Goal: Find contact information: Find contact information

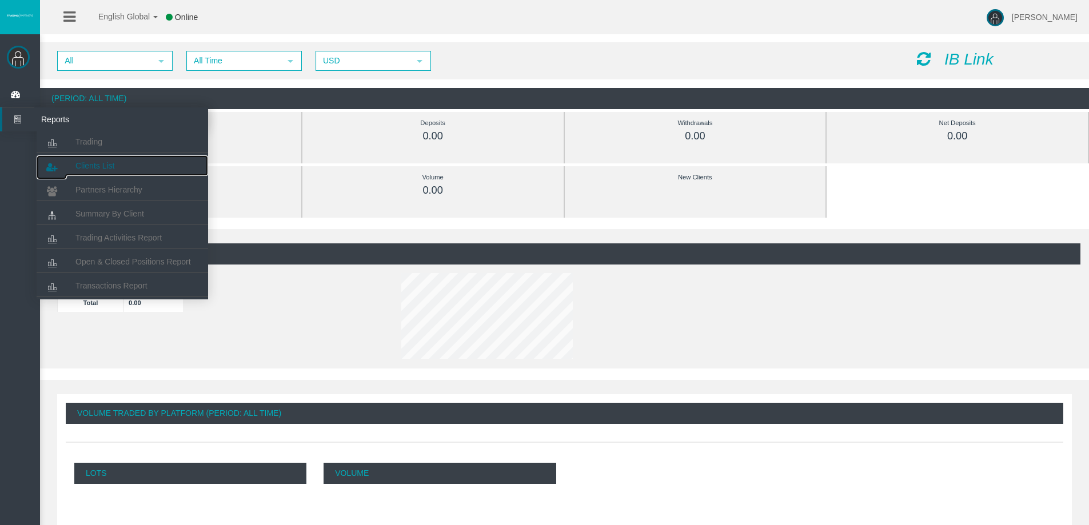
click at [86, 161] on span "Clients List" at bounding box center [94, 165] width 39 height 9
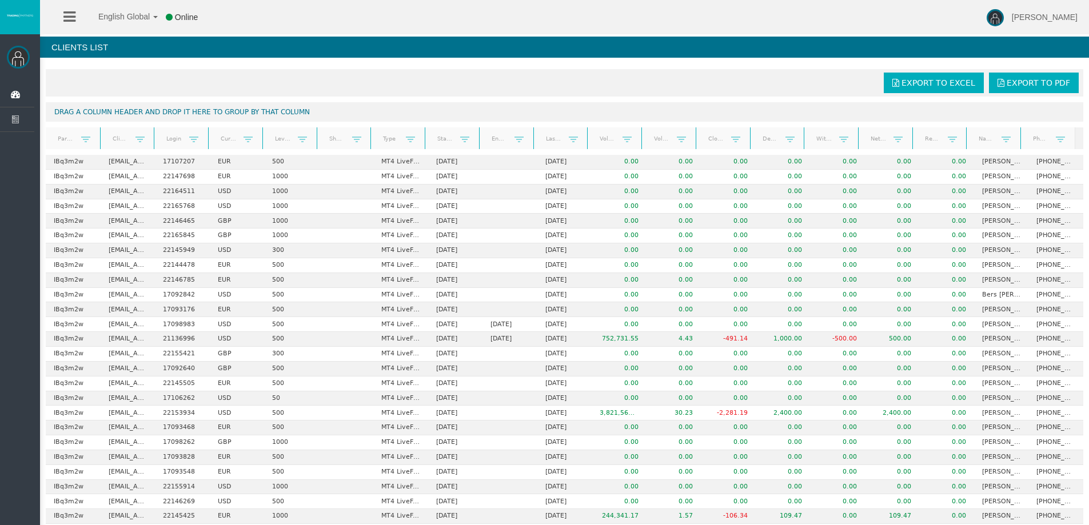
click at [541, 141] on link "Last trade date" at bounding box center [553, 138] width 30 height 15
click at [493, 141] on link "End Date" at bounding box center [499, 138] width 30 height 15
click at [493, 141] on link "End Date" at bounding box center [499, 139] width 30 height 16
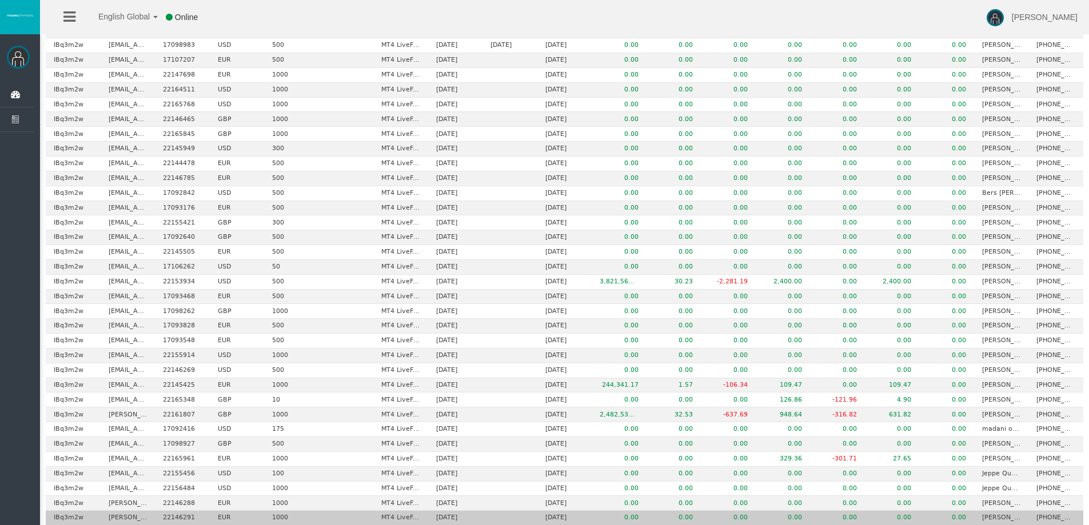
scroll to position [301, 0]
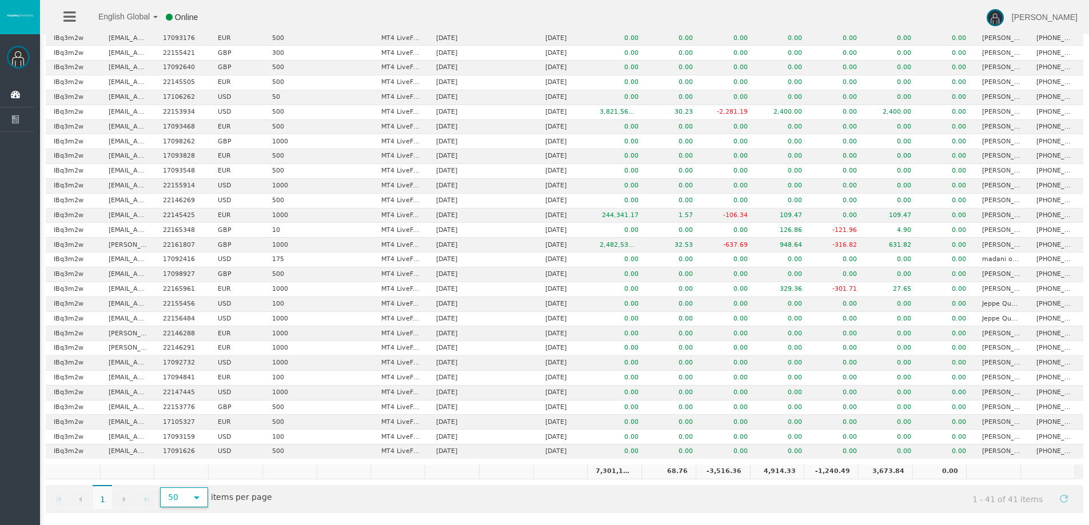
click at [201, 498] on span "select" at bounding box center [196, 497] width 9 height 9
click at [190, 442] on li "100" at bounding box center [183, 441] width 45 height 18
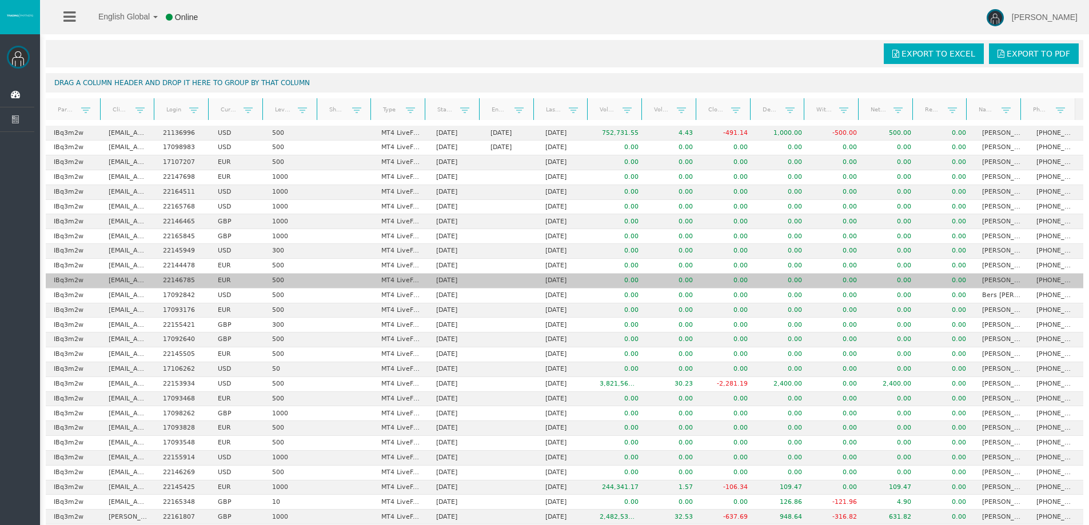
scroll to position [57, 0]
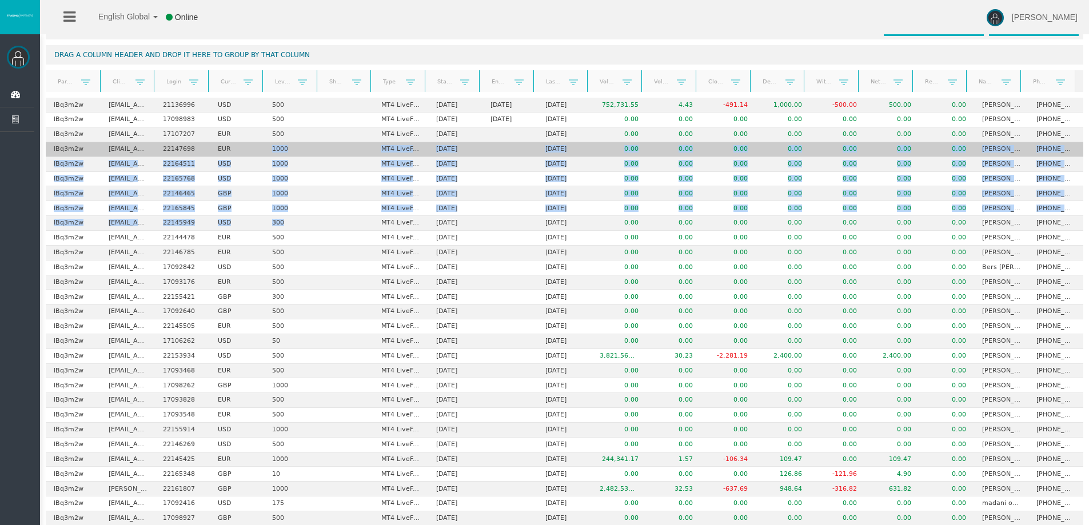
drag, startPoint x: 306, startPoint y: 216, endPoint x: 253, endPoint y: 155, distance: 80.2
click at [253, 155] on tbody "IBq3m2w [EMAIL_ADDRESS][DOMAIN_NAME] 21136996 USD 500 MT4 LiveFloatingSpreadAcc…" at bounding box center [564, 400] width 1037 height 605
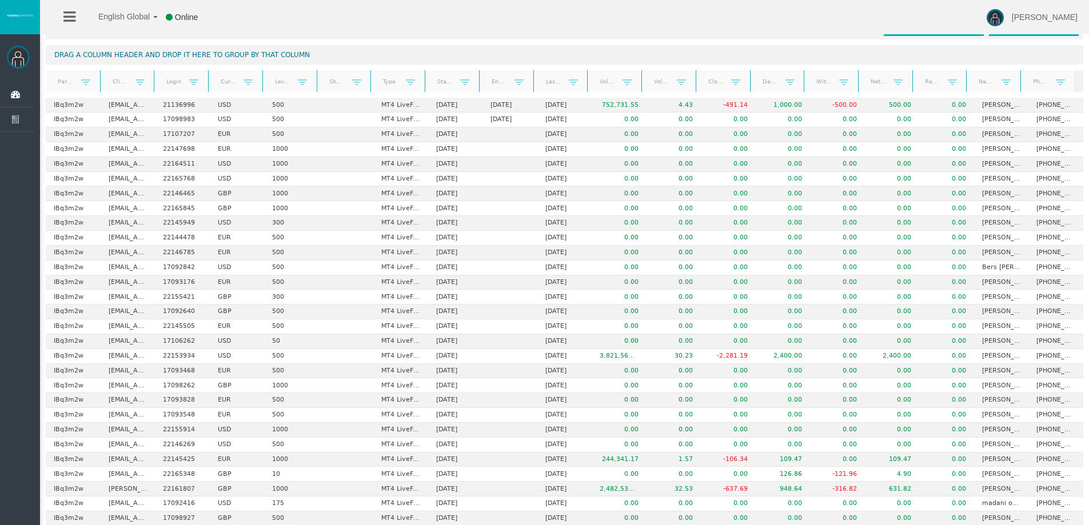
click at [353, 33] on div "English Global 简体中文 English Global 日本語 한국어 Online [PERSON_NAME] Help Log Out" at bounding box center [544, 17] width 1089 height 34
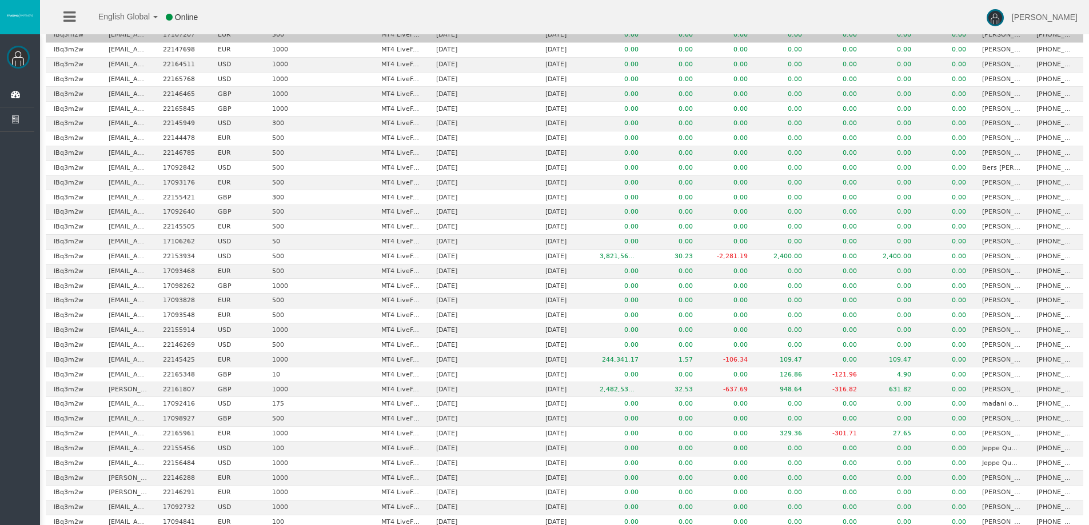
scroll to position [0, 0]
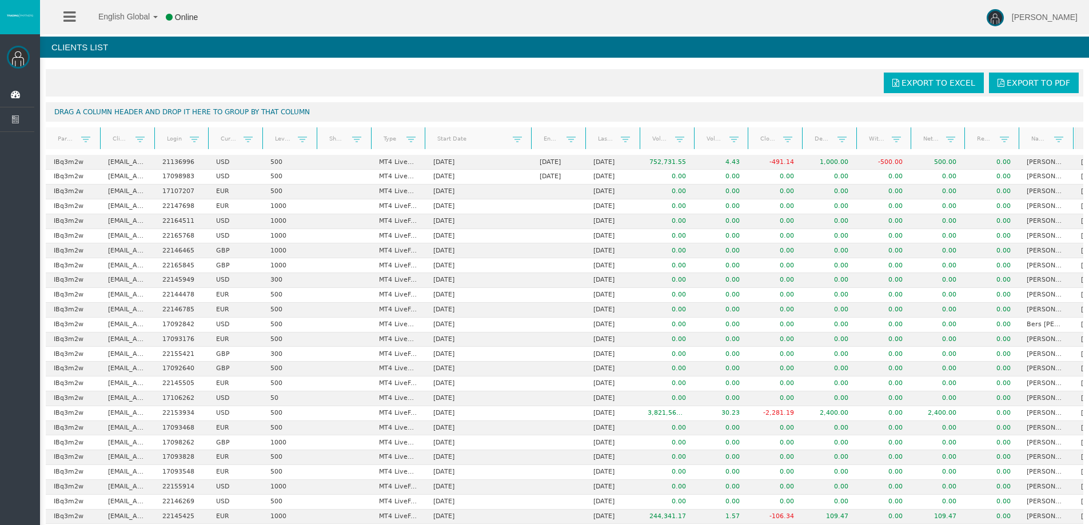
drag, startPoint x: 477, startPoint y: 137, endPoint x: 537, endPoint y: 136, distance: 60.0
click at [537, 136] on div "Partner code Client Login Currency Leverage Short Code Type Start Date End Date…" at bounding box center [560, 138] width 1029 height 22
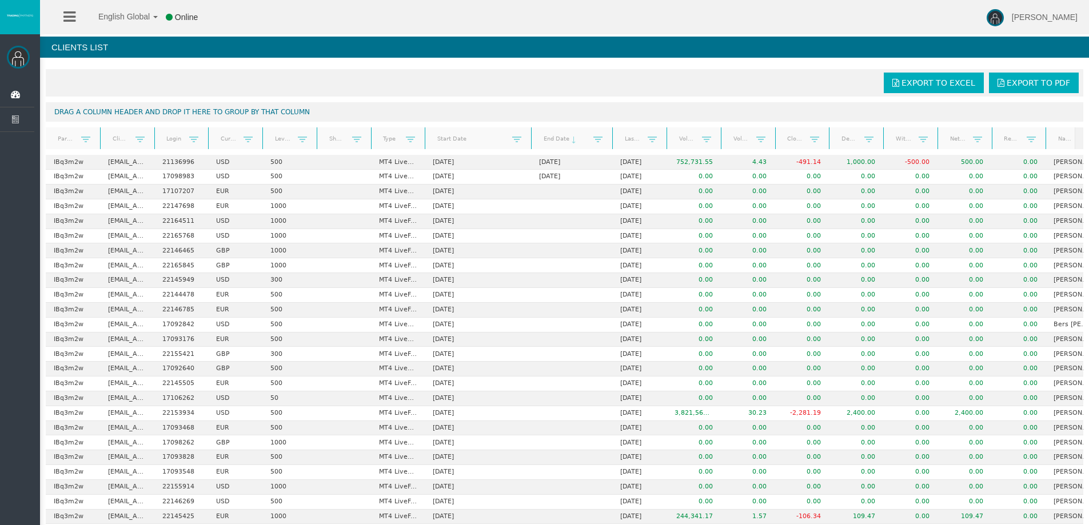
drag, startPoint x: 585, startPoint y: 135, endPoint x: 614, endPoint y: 135, distance: 28.6
click at [614, 135] on div "Partner code Client Login Currency Leverage Short Code Type Start Date End Date…" at bounding box center [560, 138] width 1029 height 22
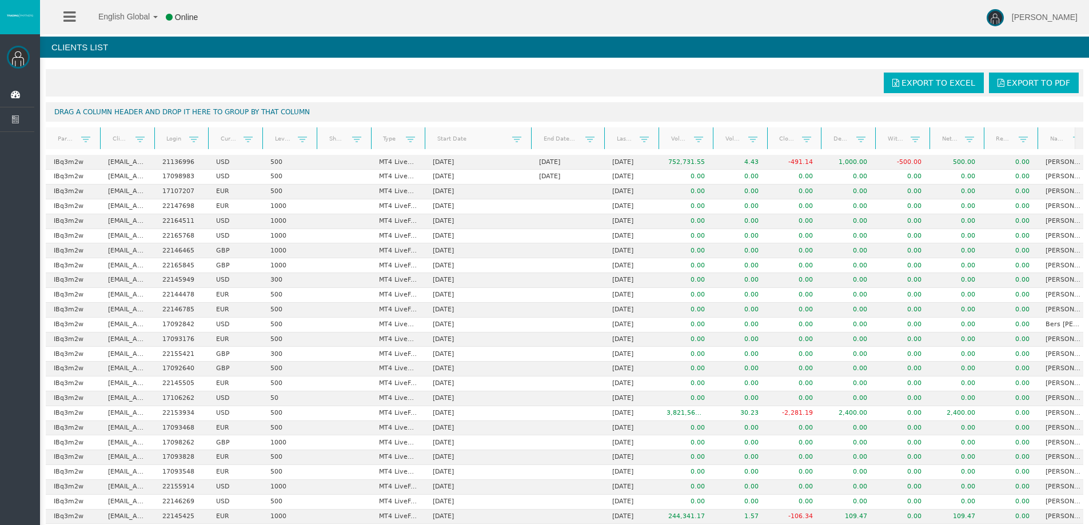
drag, startPoint x: 611, startPoint y: 137, endPoint x: 602, endPoint y: 138, distance: 9.2
click at [602, 138] on div "Partner code Client Login Currency Leverage Short Code Type Start Date End Date…" at bounding box center [560, 138] width 1029 height 22
click at [458, 141] on link "Start Date" at bounding box center [471, 138] width 82 height 15
click at [467, 143] on span at bounding box center [470, 139] width 9 height 9
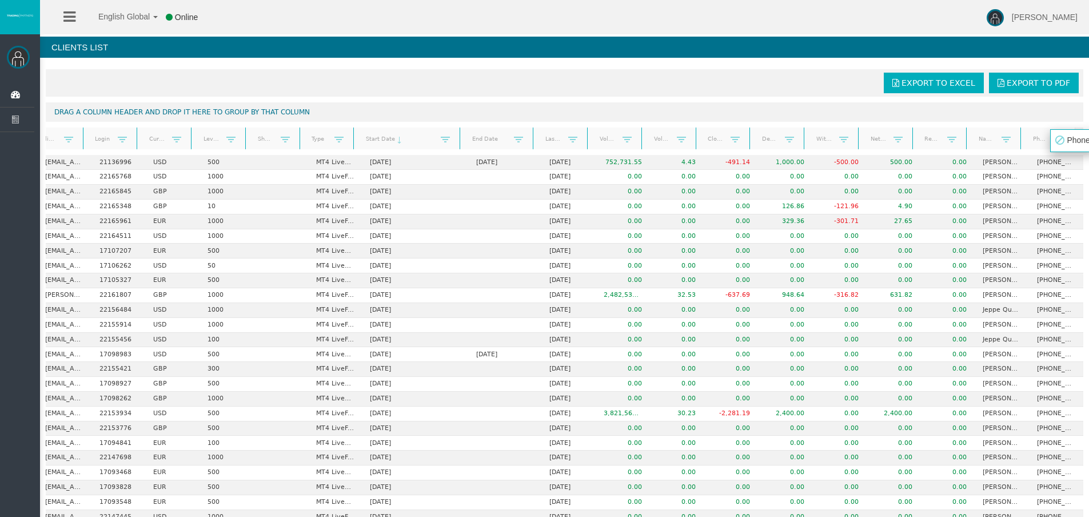
drag, startPoint x: 1020, startPoint y: 135, endPoint x: 1051, endPoint y: 137, distance: 31.5
click at [1051, 137] on body "English Global 简体中文 English Global 日本語 한국어 Online [PERSON_NAME] Help Log Out [P…" at bounding box center [544, 258] width 1089 height 517
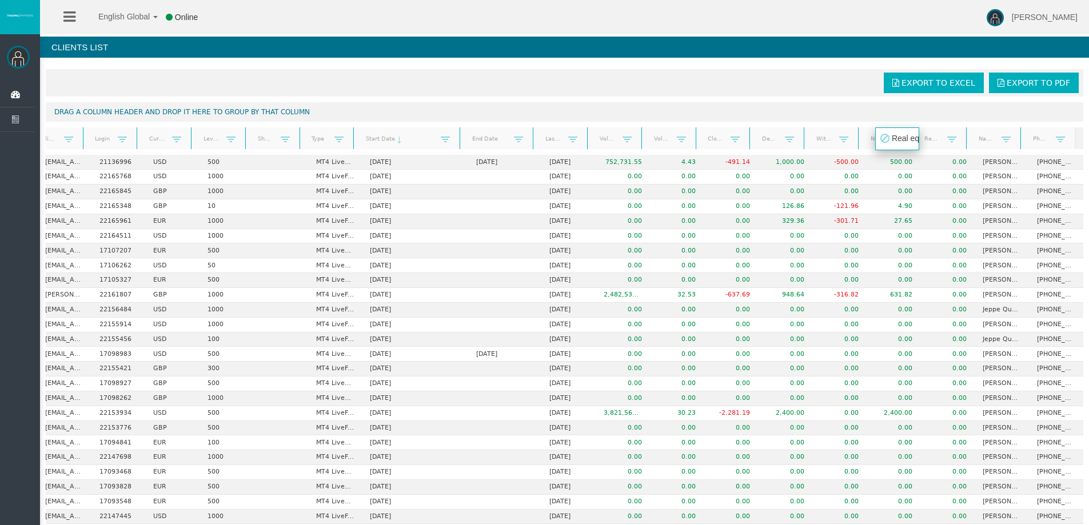
drag, startPoint x: 965, startPoint y: 138, endPoint x: 926, endPoint y: 138, distance: 38.9
click at [926, 138] on th "Real equity" at bounding box center [939, 138] width 54 height 22
click at [1042, 139] on link "Phone" at bounding box center [1040, 138] width 30 height 15
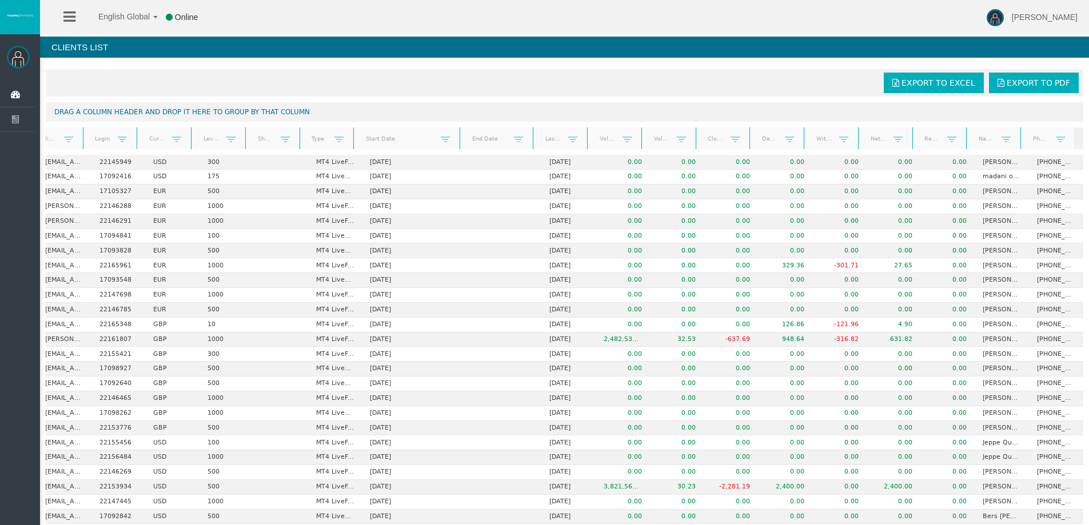
click at [601, 137] on link "Volume" at bounding box center [607, 138] width 30 height 15
click at [601, 137] on link "Volume" at bounding box center [607, 139] width 30 height 16
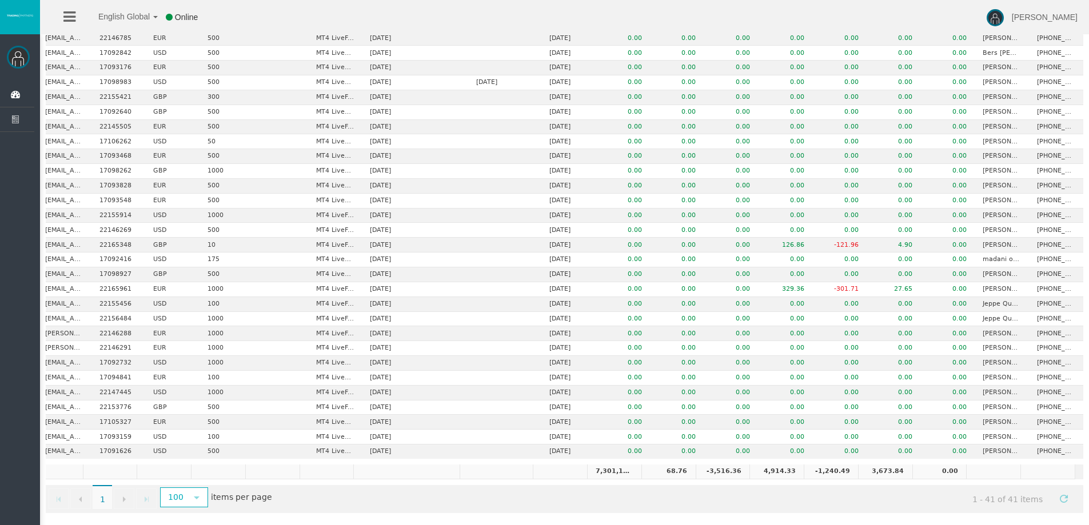
scroll to position [0, 0]
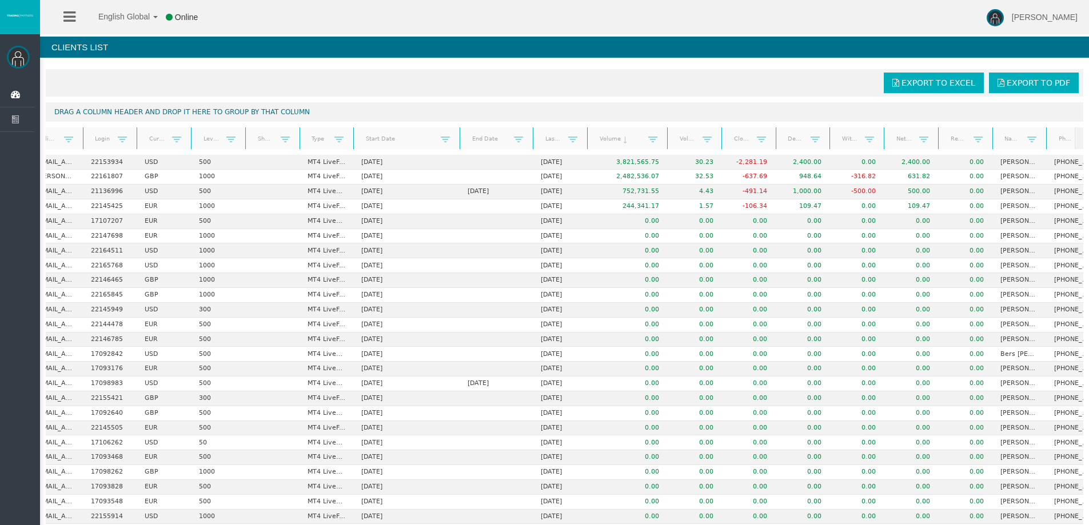
drag, startPoint x: 642, startPoint y: 142, endPoint x: 669, endPoint y: 143, distance: 26.9
click at [669, 143] on div "Partner code Client Login Currency Leverage Short Code Type Start Date End Date…" at bounding box center [560, 138] width 1029 height 22
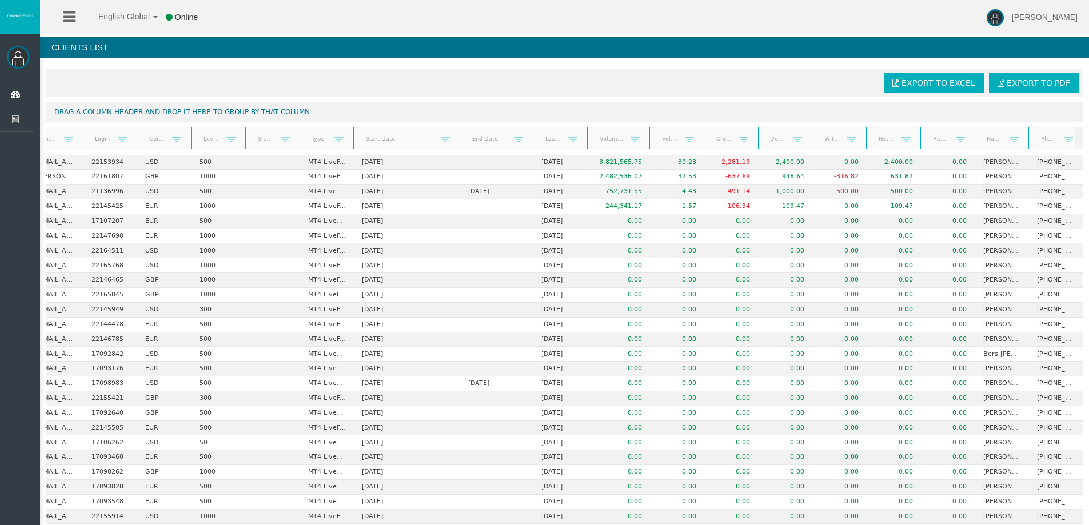
drag, startPoint x: 668, startPoint y: 140, endPoint x: 648, endPoint y: 140, distance: 20.0
click at [648, 140] on div at bounding box center [647, 138] width 5 height 22
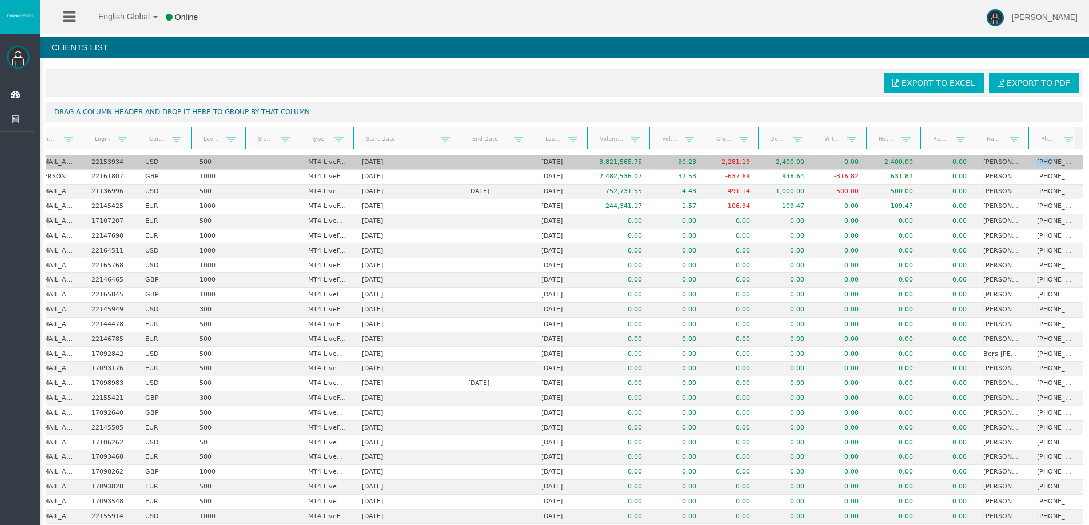
drag, startPoint x: 1038, startPoint y: 160, endPoint x: 1055, endPoint y: 165, distance: 18.3
click at [1055, 165] on td "[PHONE_NUMBER]" at bounding box center [1056, 162] width 54 height 15
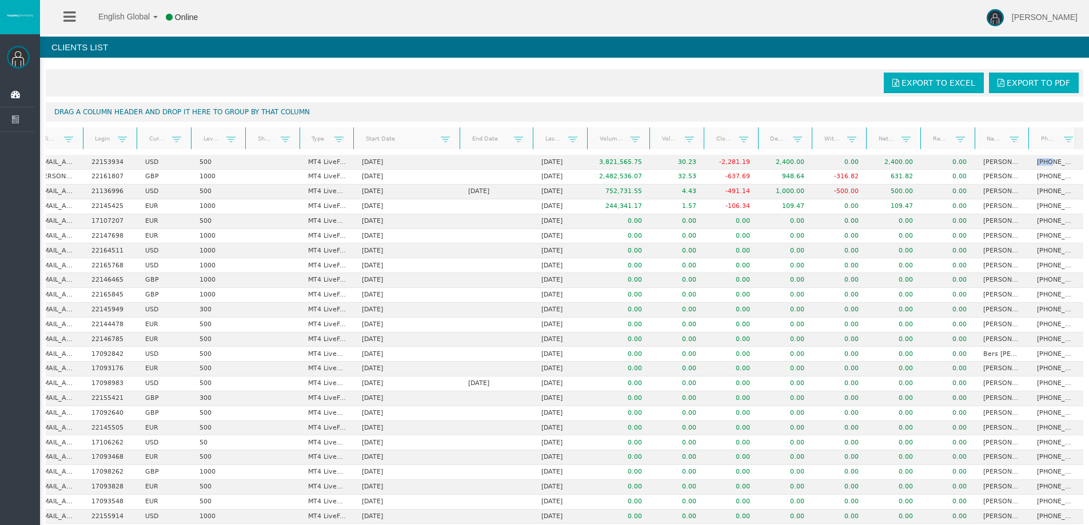
copy td "+454"
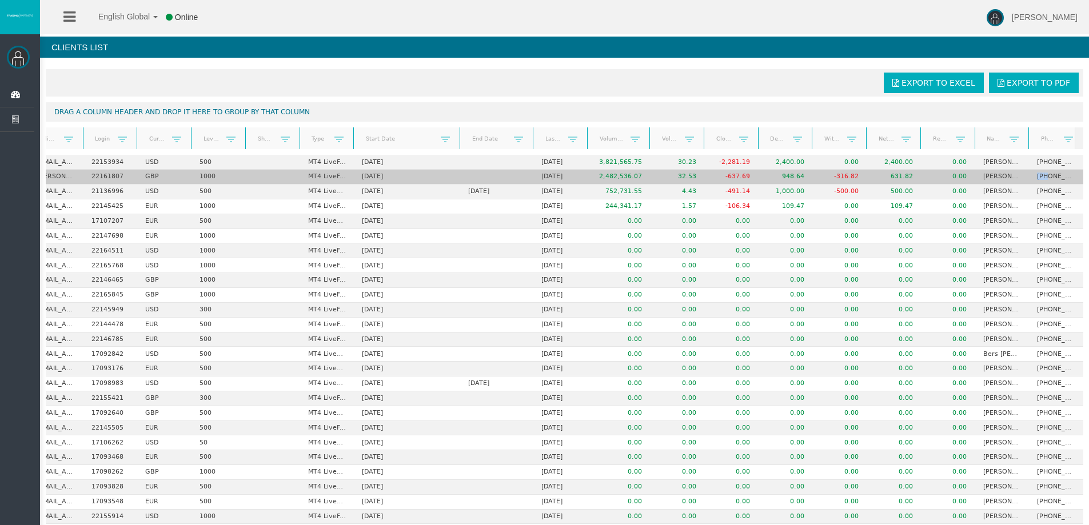
drag, startPoint x: 1038, startPoint y: 174, endPoint x: 1048, endPoint y: 175, distance: 10.3
click at [1048, 175] on td "[PHONE_NUMBER]" at bounding box center [1056, 177] width 54 height 15
copy td "+44"
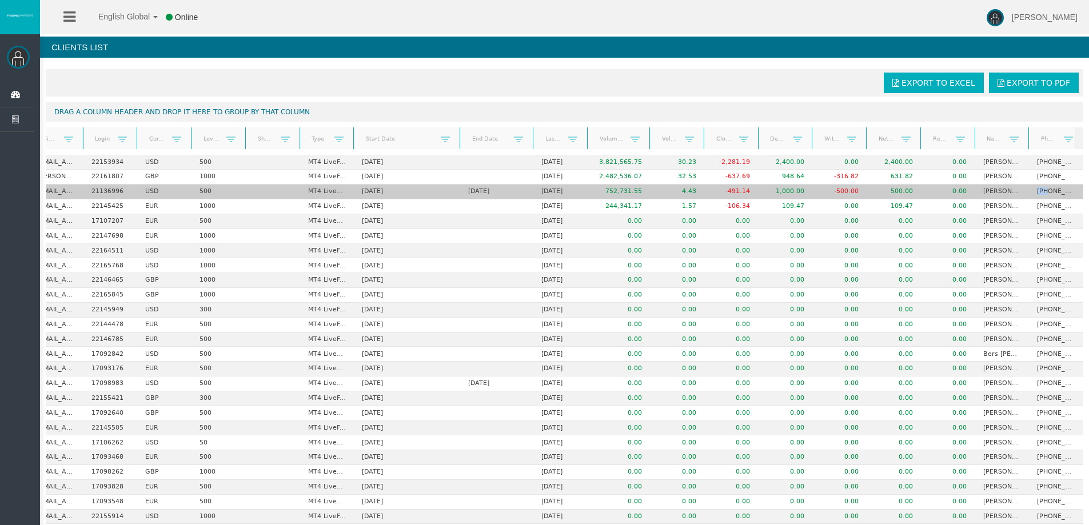
drag, startPoint x: 1037, startPoint y: 193, endPoint x: 1049, endPoint y: 191, distance: 11.7
click at [1049, 191] on td "[PHONE_NUMBER]" at bounding box center [1056, 192] width 54 height 15
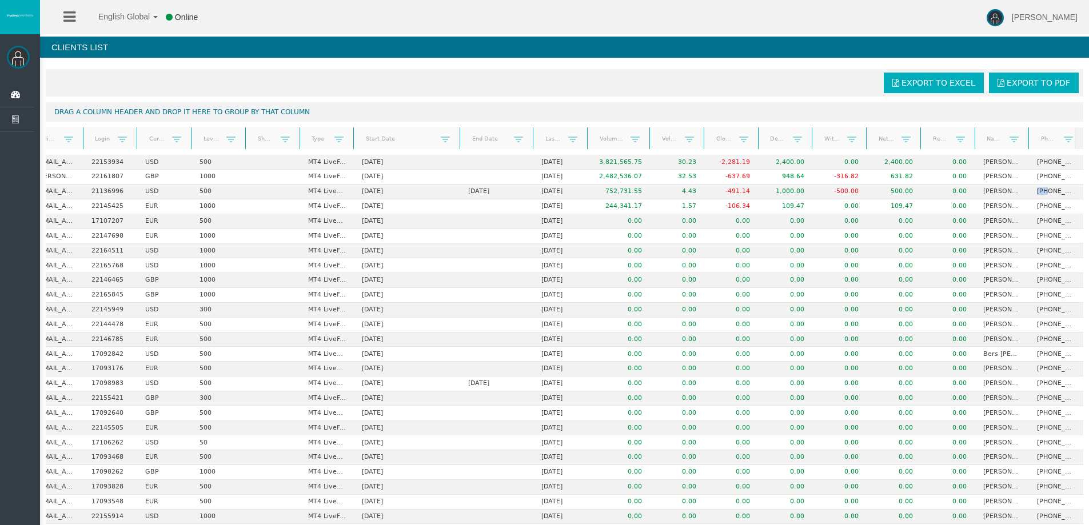
copy td "+51"
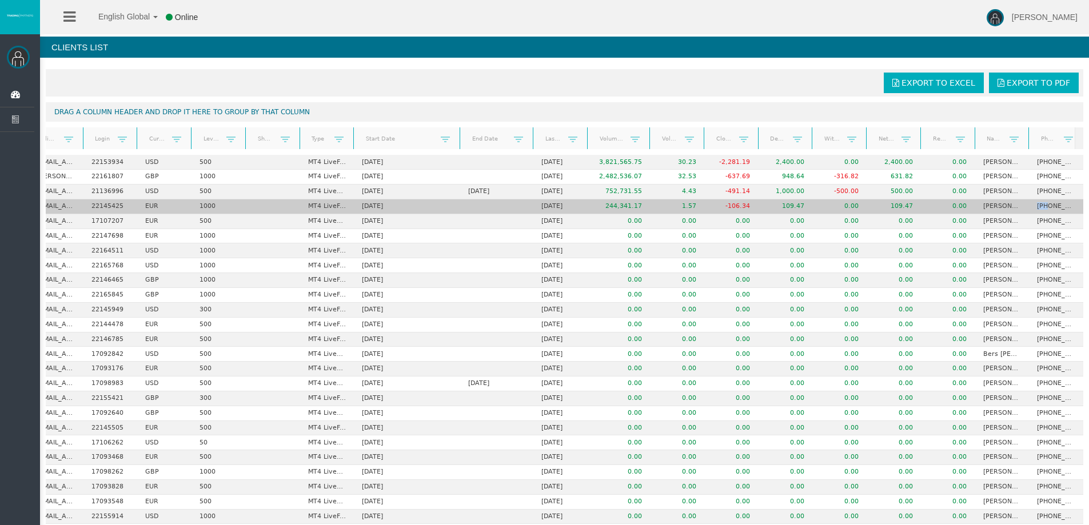
drag, startPoint x: 1032, startPoint y: 201, endPoint x: 1048, endPoint y: 202, distance: 16.0
click at [1048, 202] on td "[PHONE_NUMBER]" at bounding box center [1056, 206] width 54 height 15
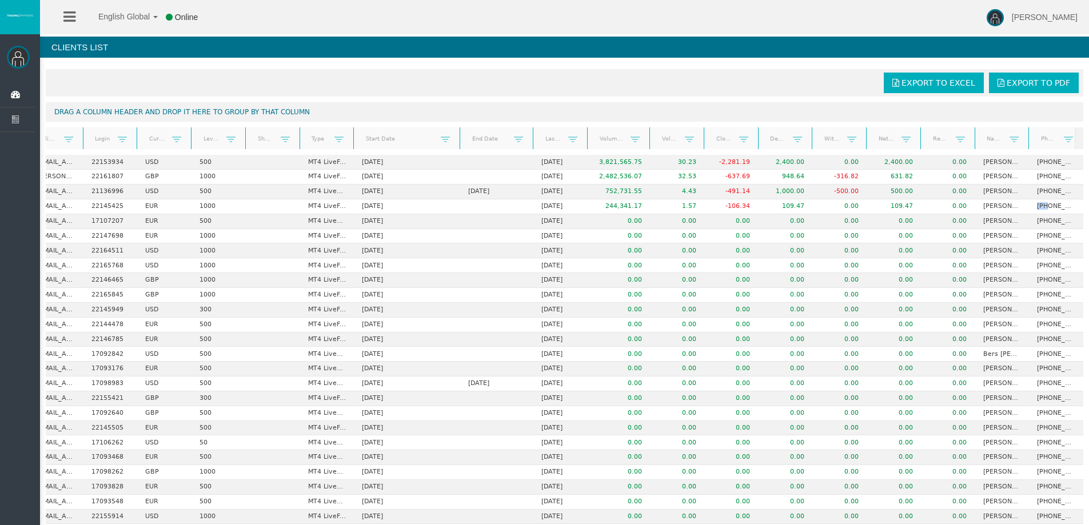
copy td "+92"
